Goal: Information Seeking & Learning: Check status

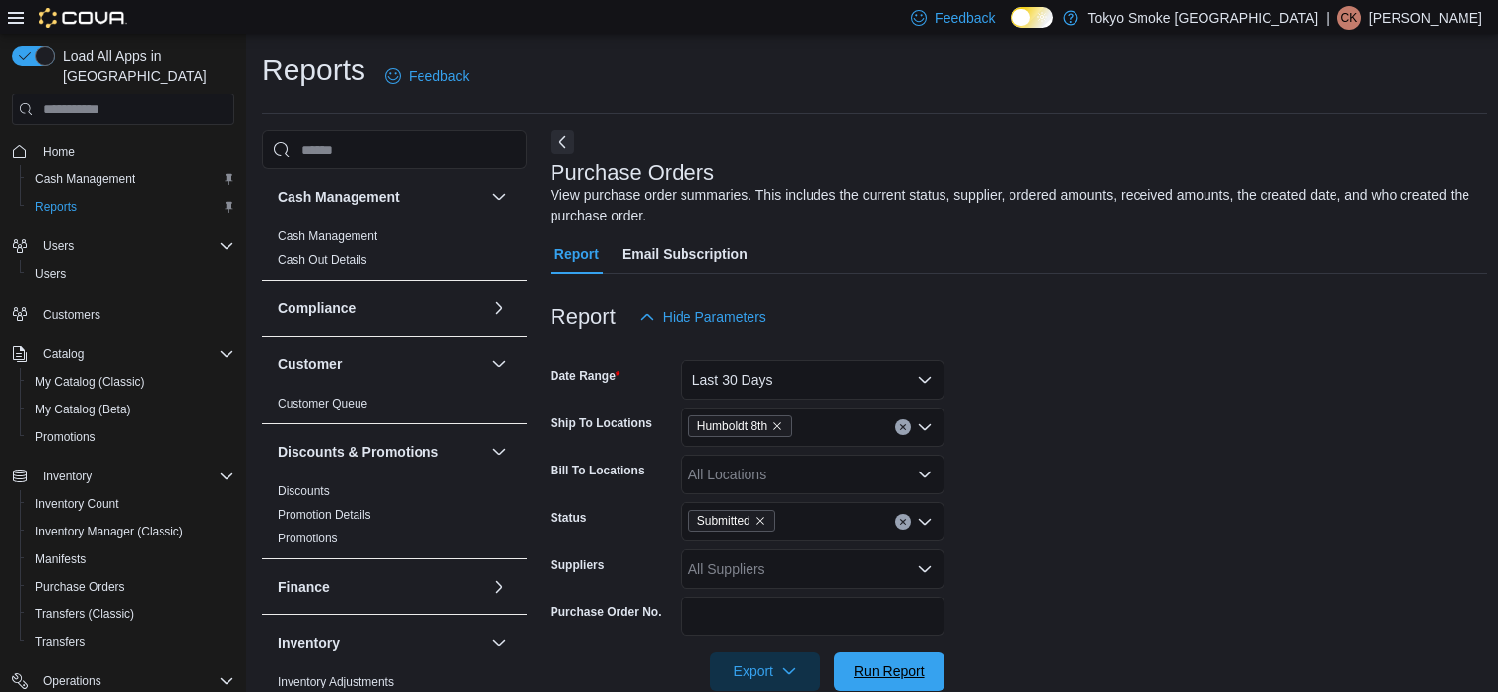
click at [898, 662] on span "Run Report" at bounding box center [889, 672] width 71 height 20
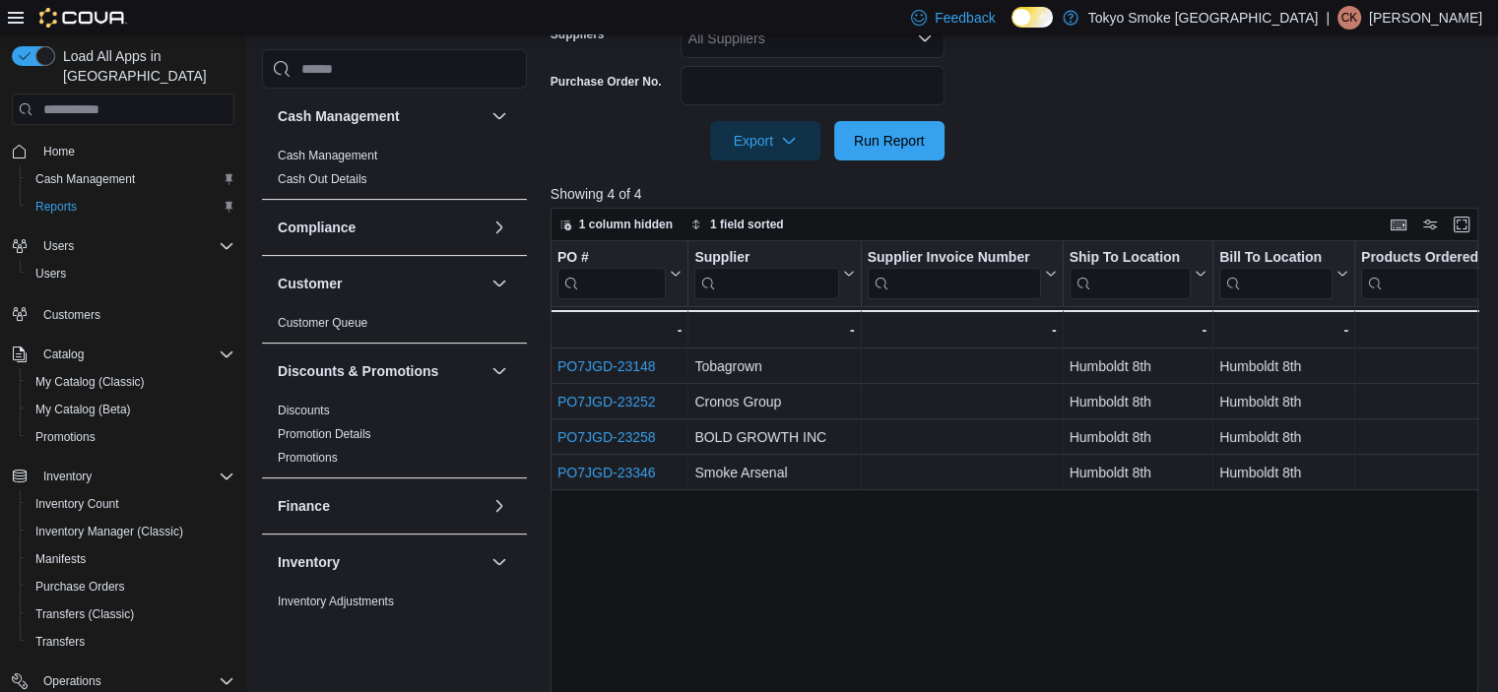
scroll to position [591, 0]
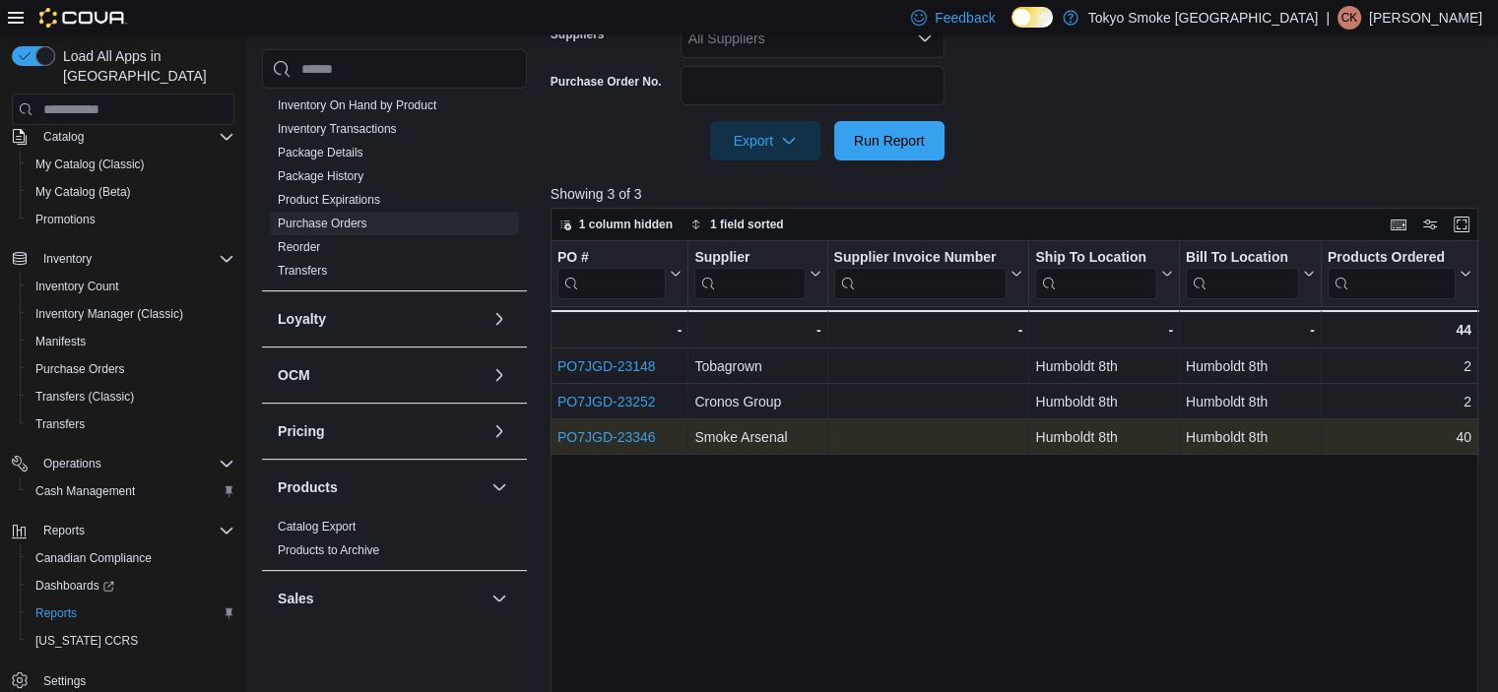
click at [642, 437] on link "PO7JGD-23346" at bounding box center [606, 437] width 98 height 16
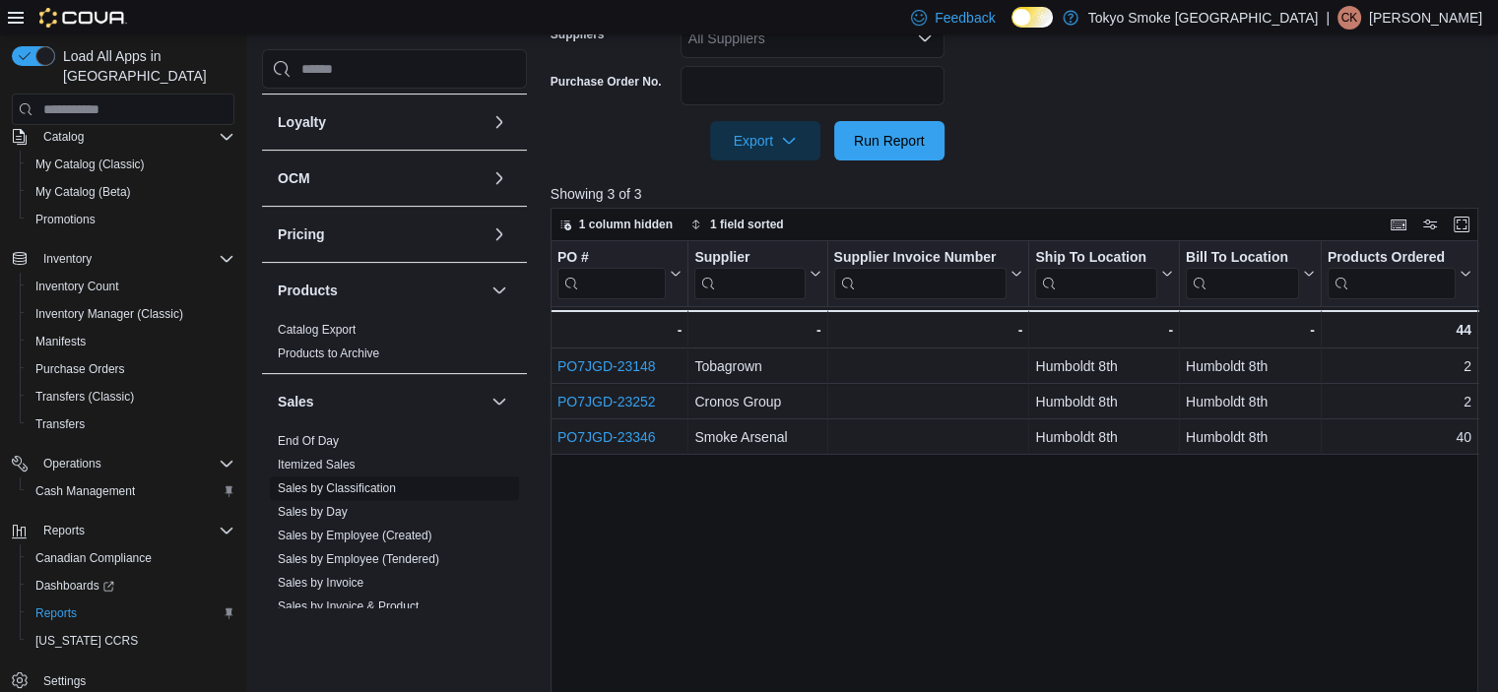
scroll to position [985, 0]
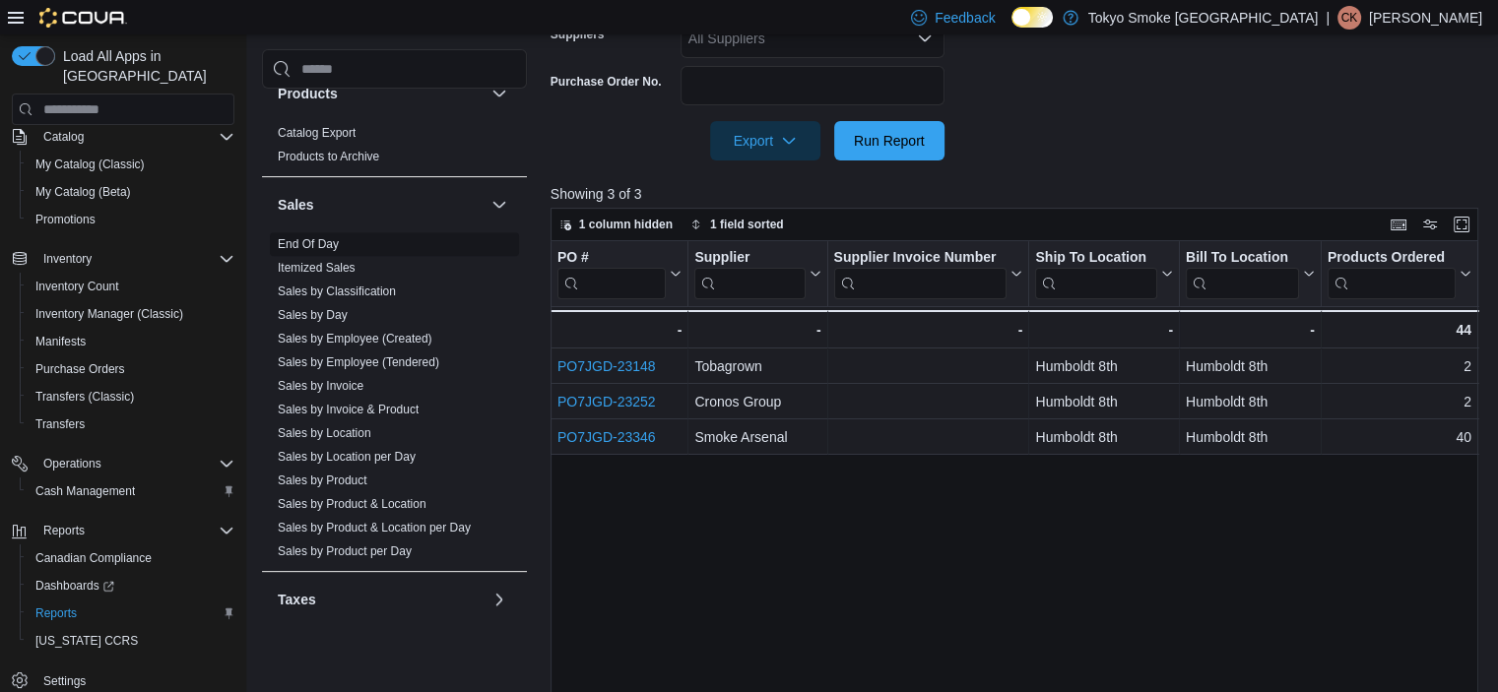
click at [307, 242] on link "End Of Day" at bounding box center [308, 244] width 61 height 14
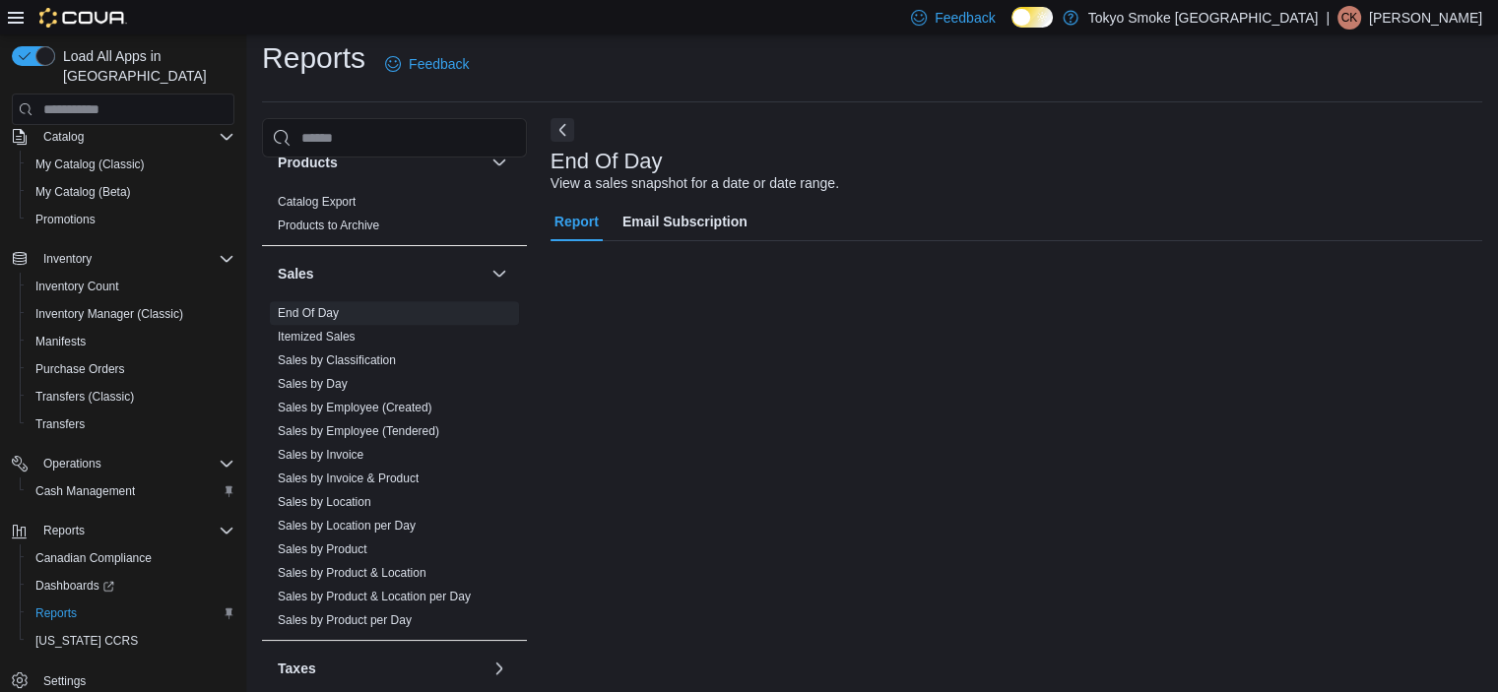
scroll to position [12, 0]
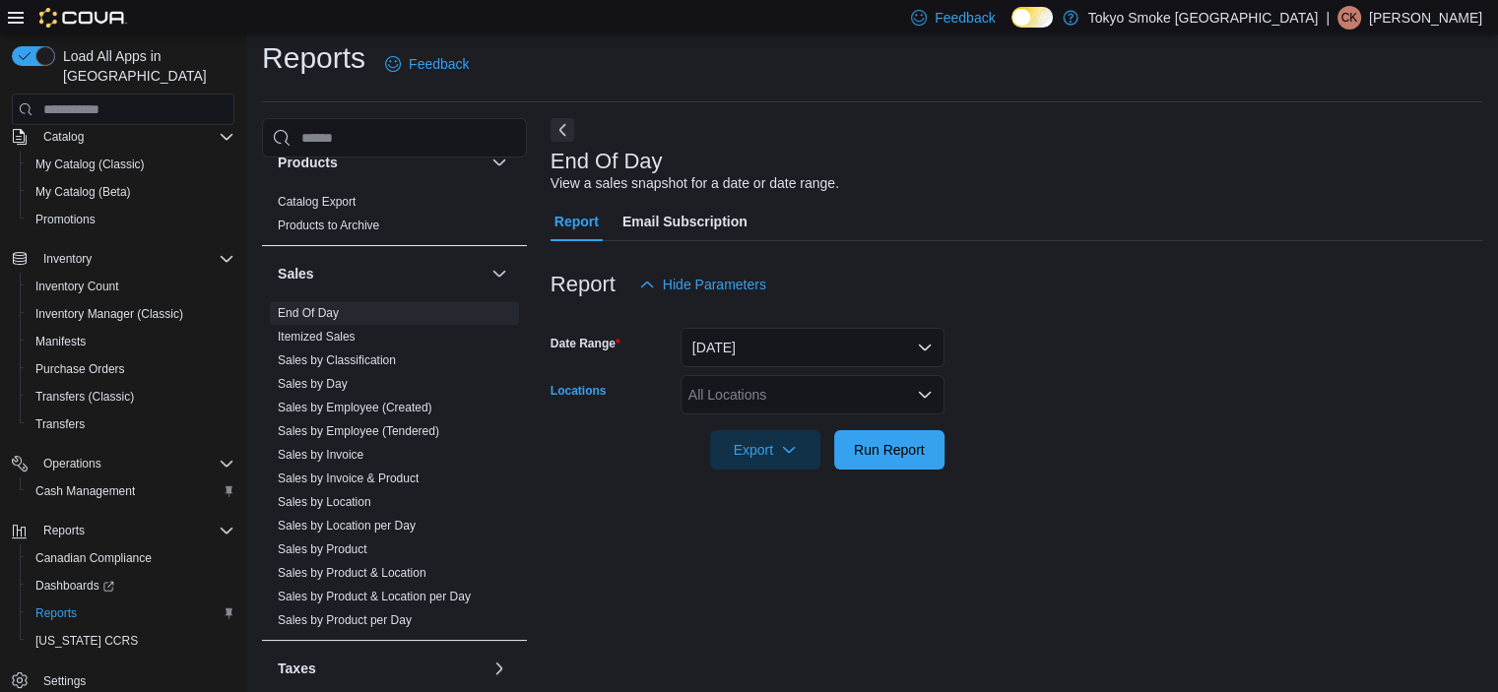
click at [754, 391] on div "All Locations" at bounding box center [813, 394] width 264 height 39
type input "***"
click at [774, 435] on span "Humboldt 8th" at bounding box center [774, 429] width 82 height 20
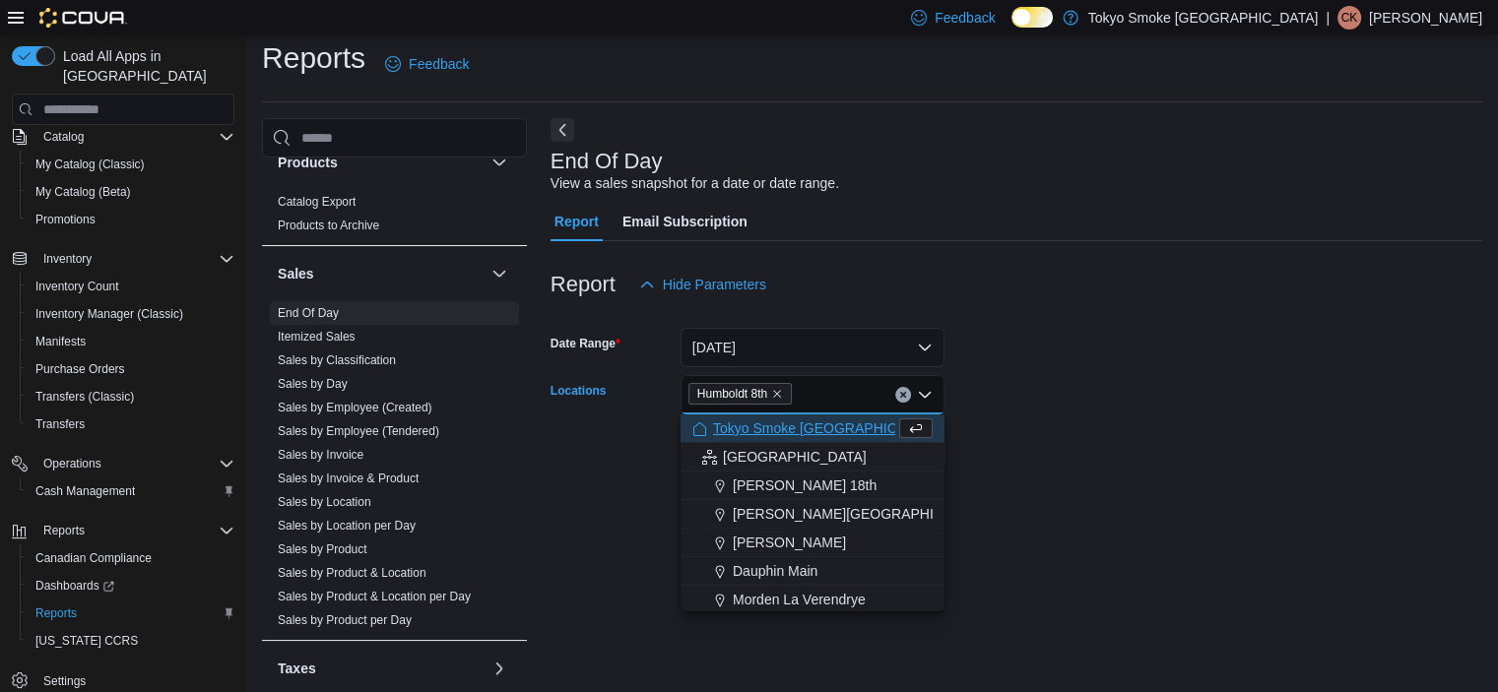
click at [1082, 385] on form "Date Range Today Locations Humboldt 8th Combo box. Selected. Humboldt 8th. Pres…" at bounding box center [1017, 386] width 932 height 165
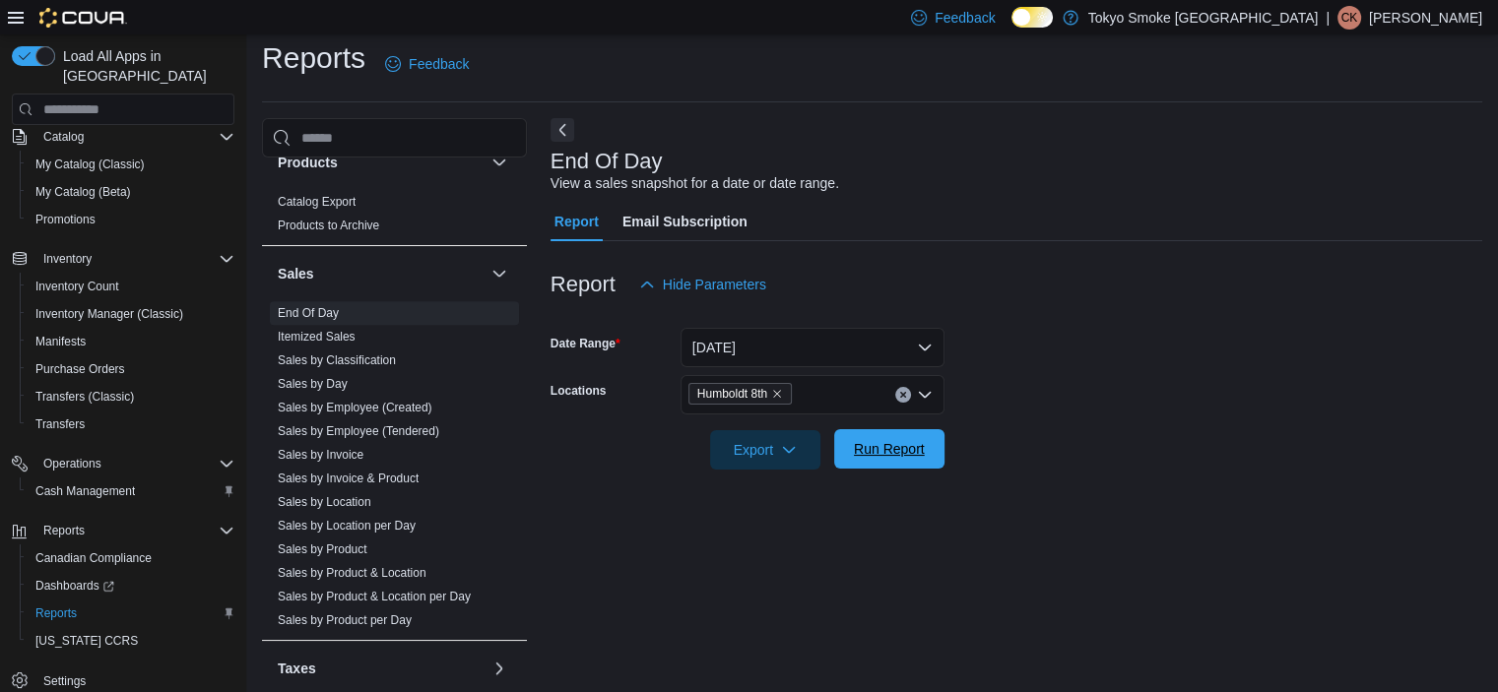
click at [875, 464] on span "Run Report" at bounding box center [889, 448] width 87 height 39
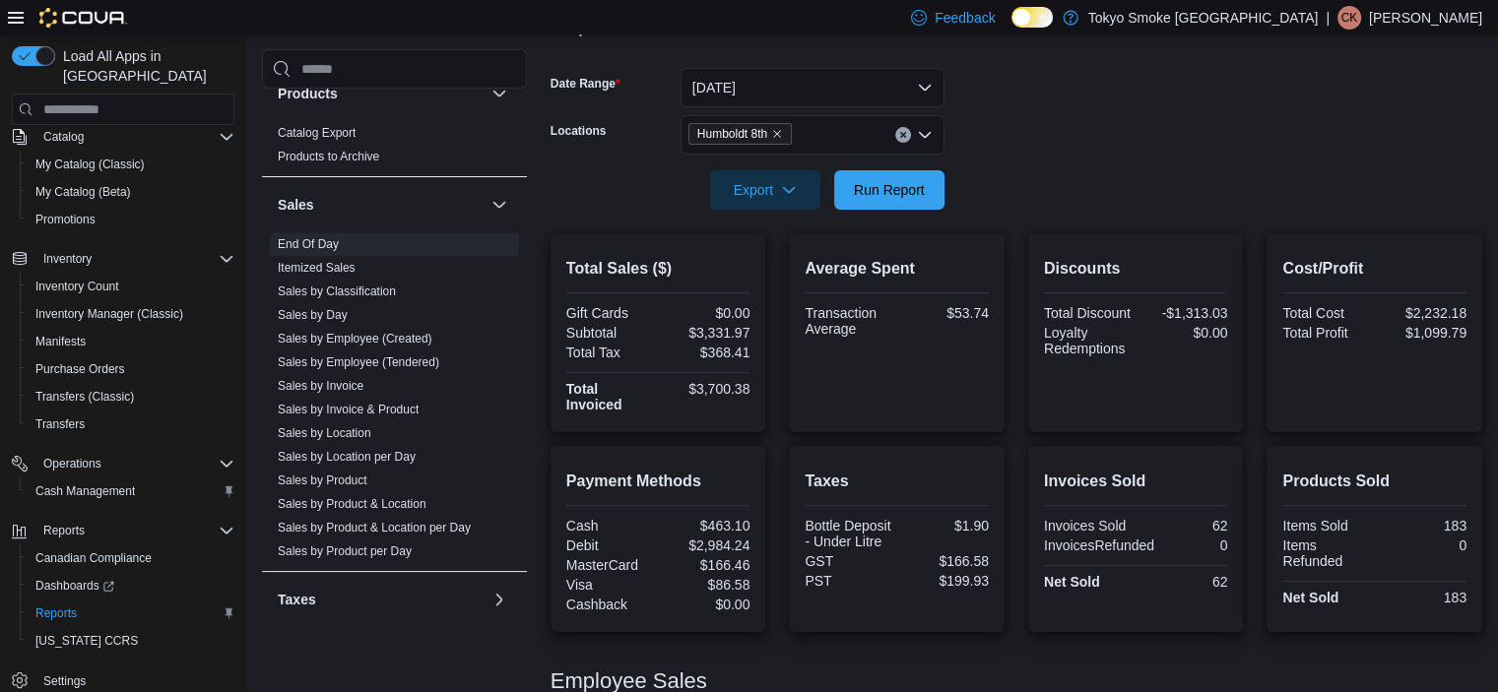
scroll to position [208, 0]
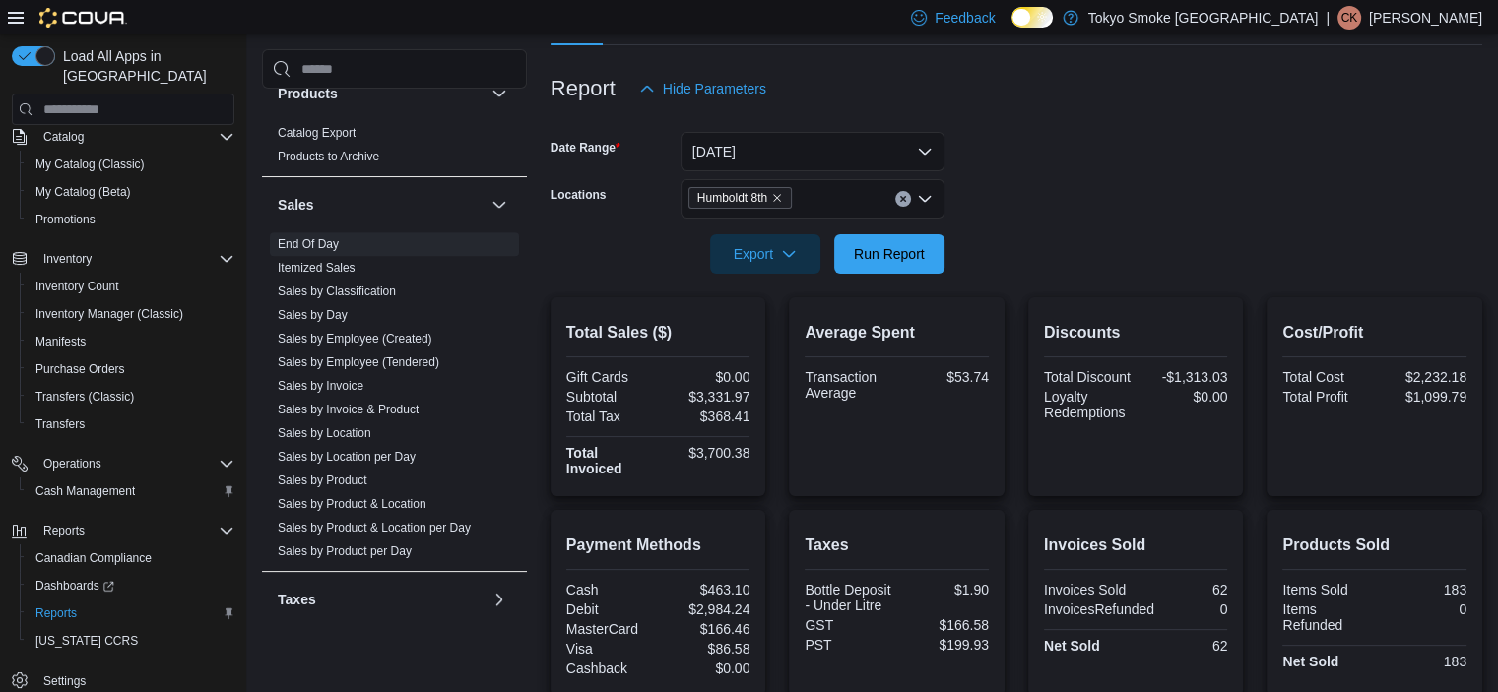
click at [1426, 31] on div "Feedback Dark Mode Tokyo Smoke Canada | CK Curtis Kay-Lassels" at bounding box center [1192, 17] width 579 height 39
click at [1388, 15] on p "Curtis Kay-Lassels" at bounding box center [1425, 18] width 113 height 24
click at [1372, 198] on button "Sign Out" at bounding box center [1383, 188] width 181 height 32
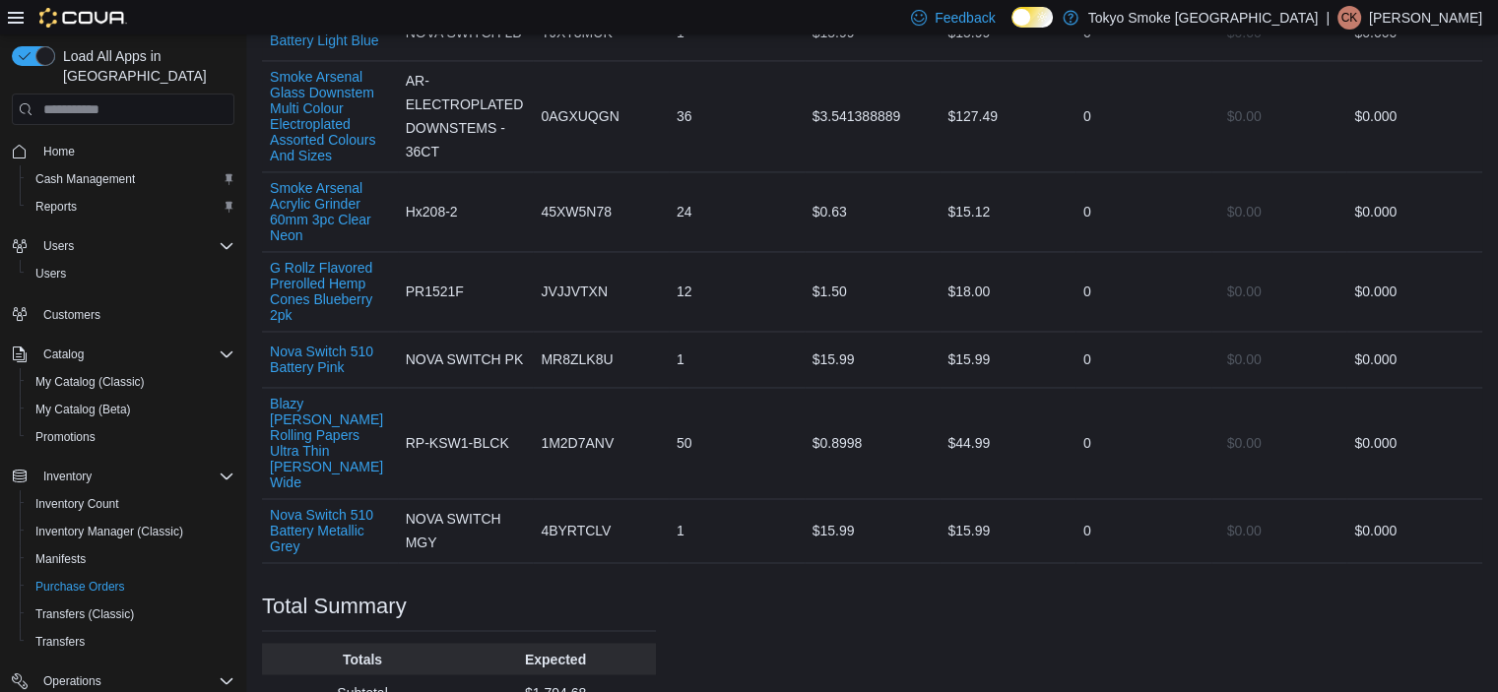
scroll to position [3152, 0]
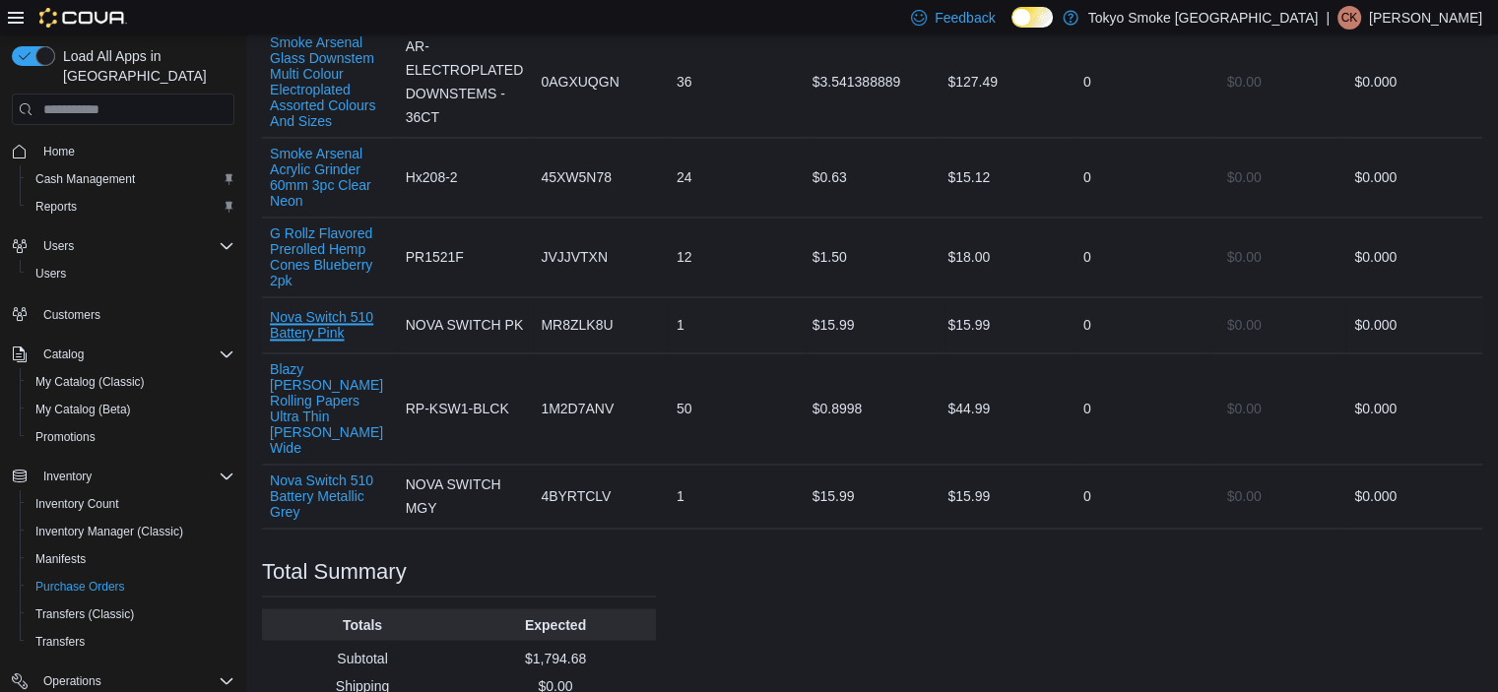
click at [338, 341] on button "Nova Switch 510 Battery Pink" at bounding box center [330, 325] width 120 height 32
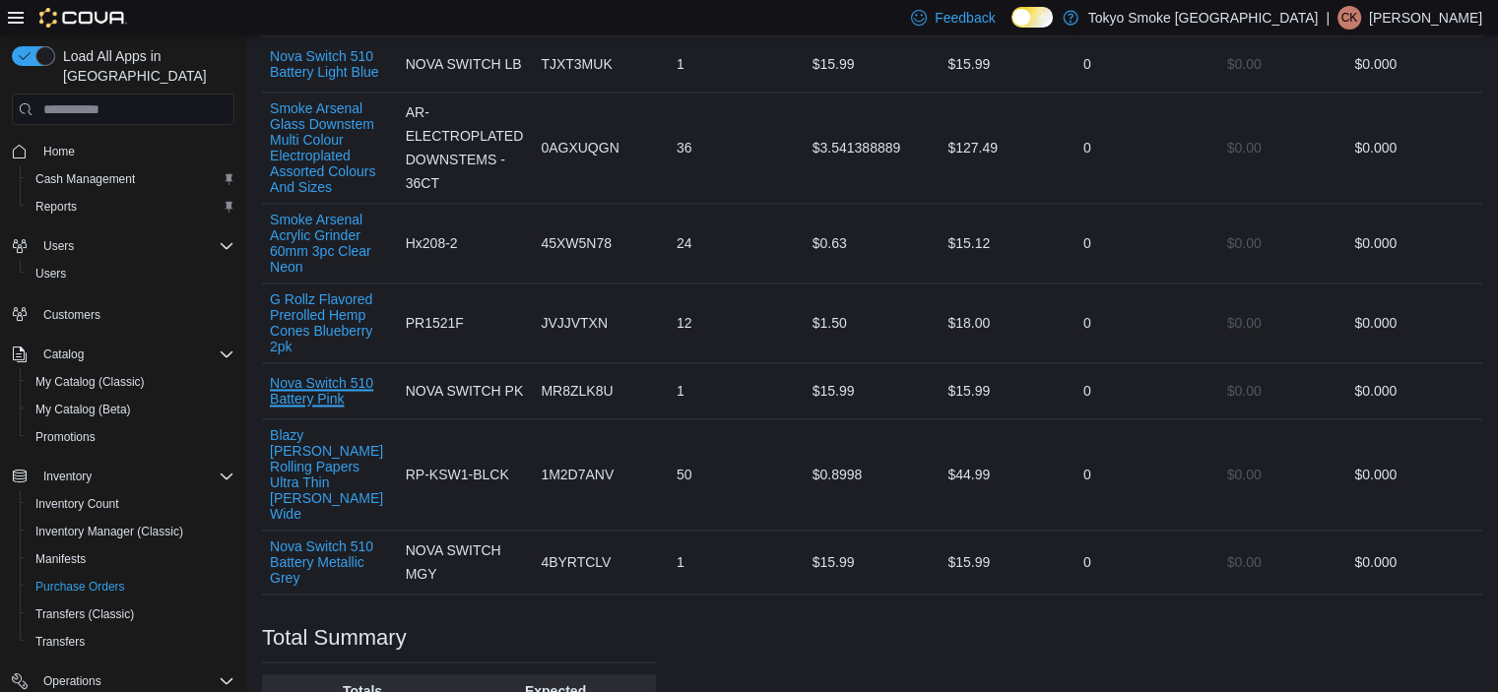
scroll to position [3053, 0]
